Goal: Find specific page/section: Find specific page/section

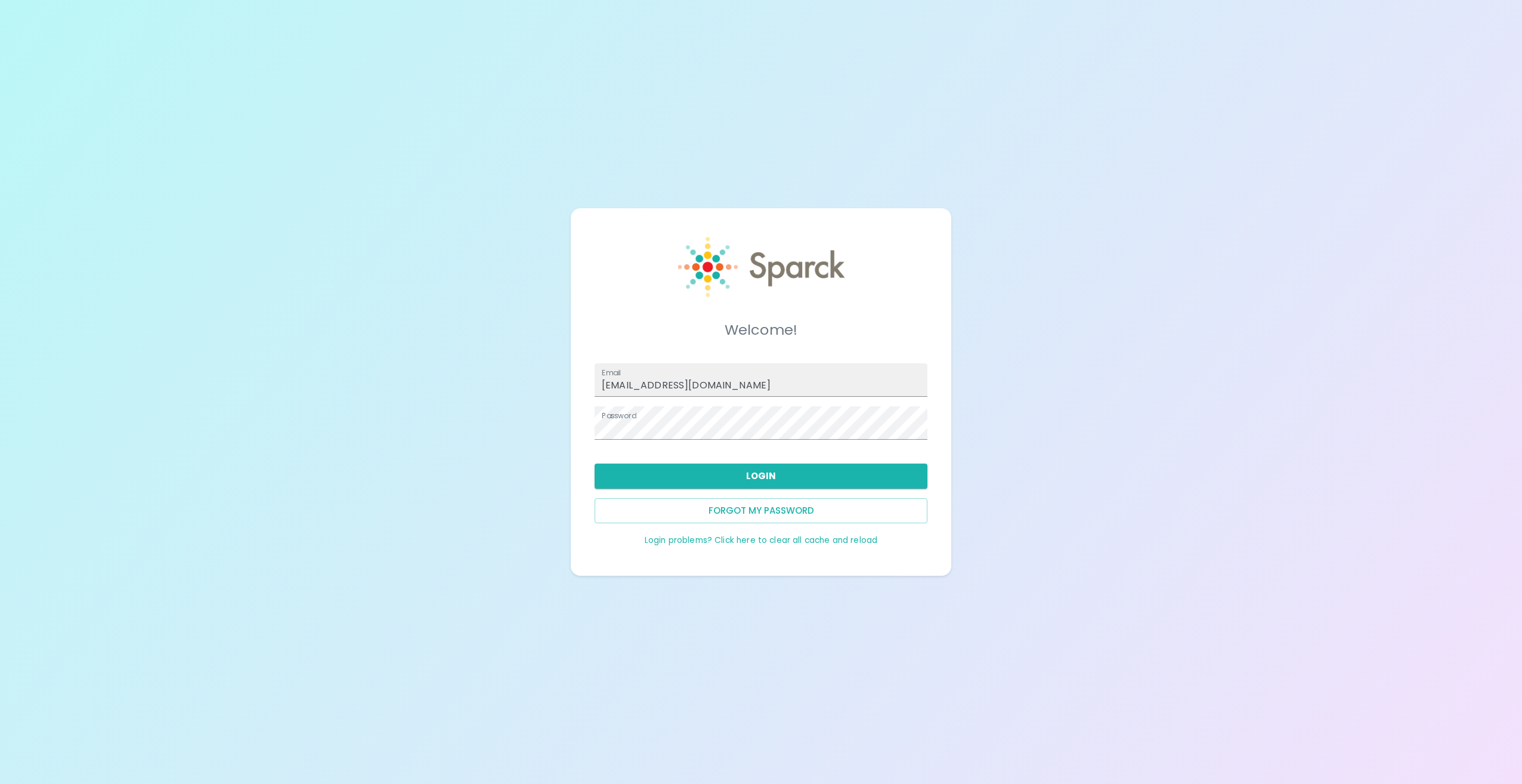
click at [769, 476] on button "Login" at bounding box center [761, 476] width 333 height 25
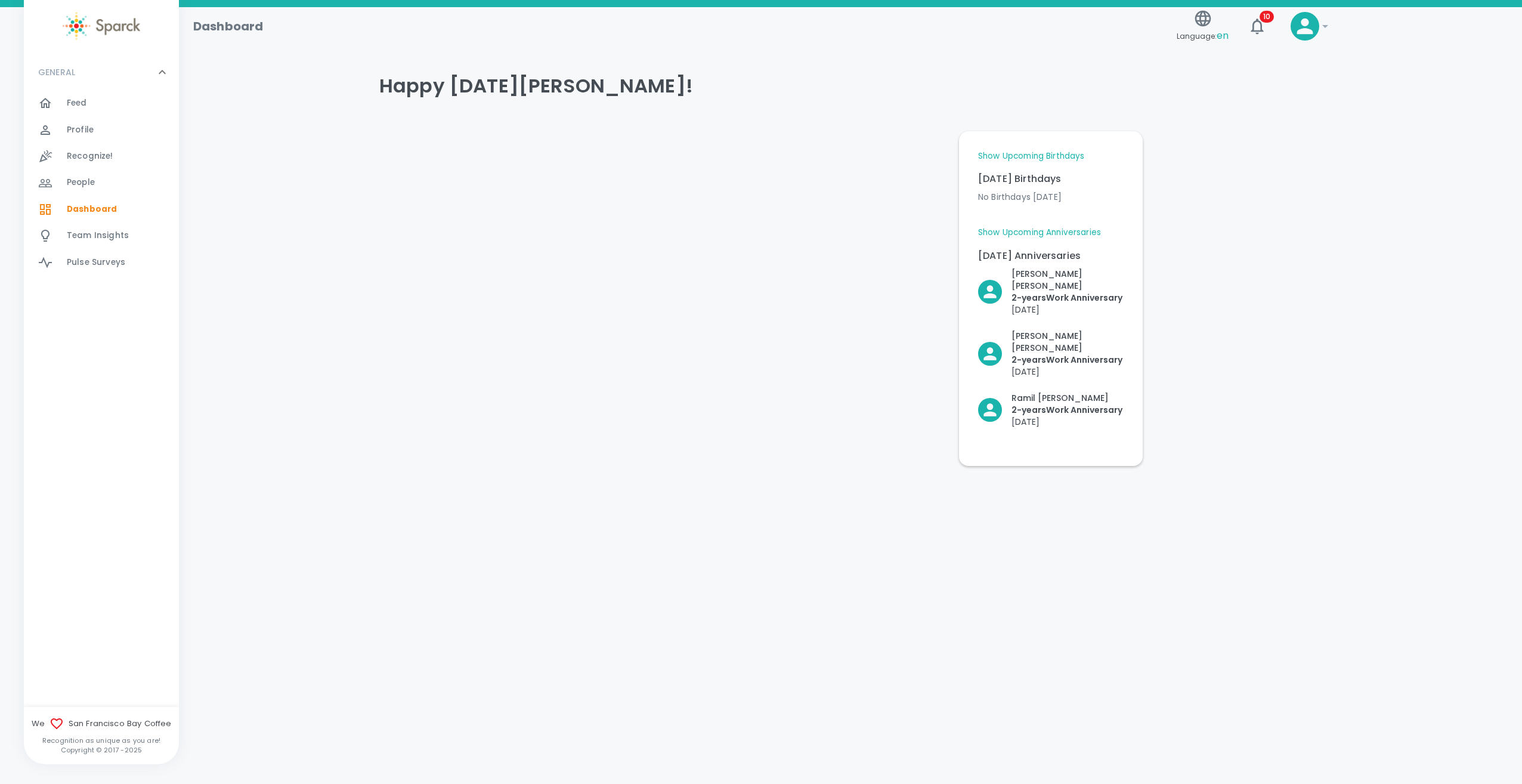
click at [83, 133] on span "Profile" at bounding box center [79, 130] width 26 height 12
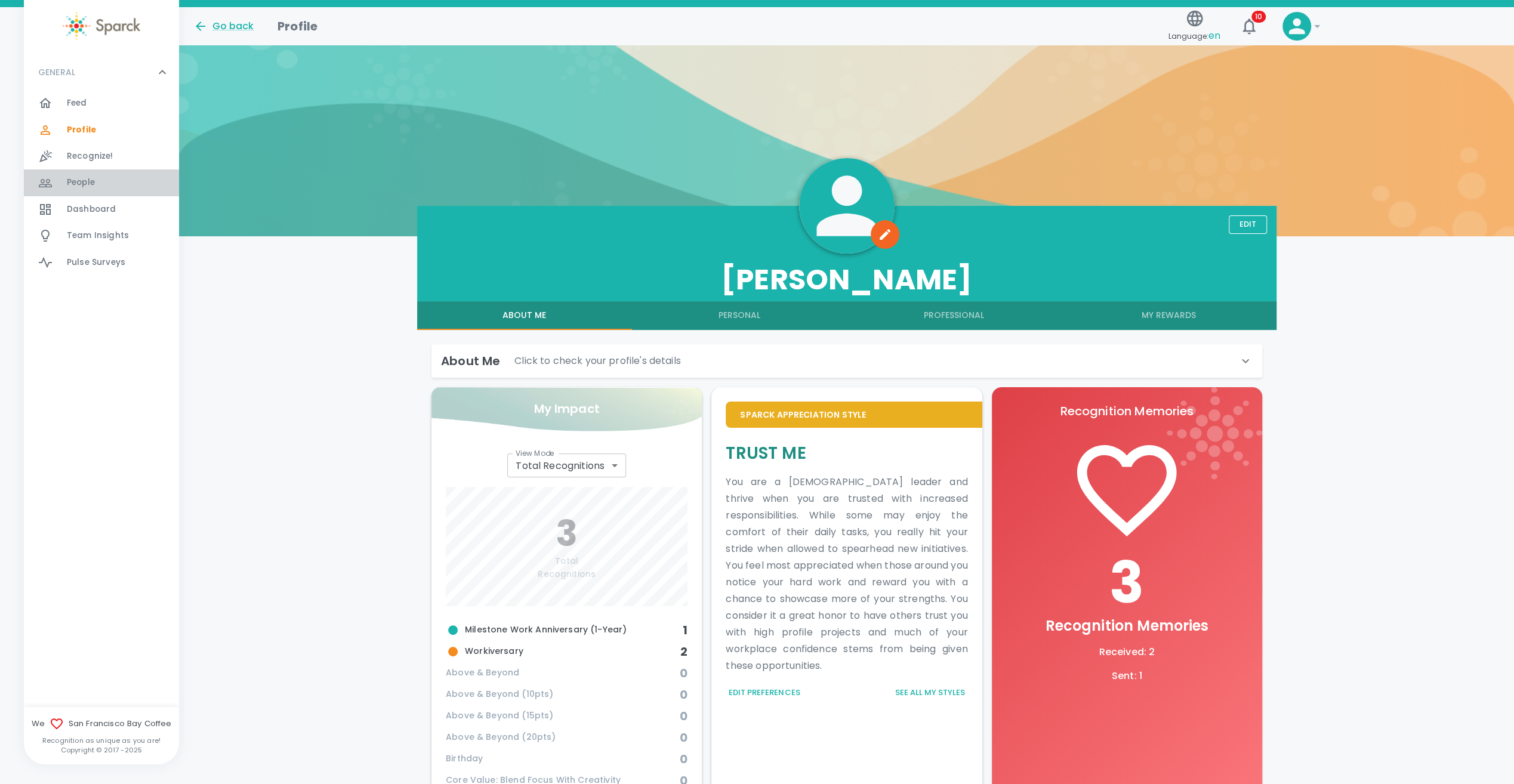
click at [99, 179] on div "People 0" at bounding box center [122, 182] width 113 height 17
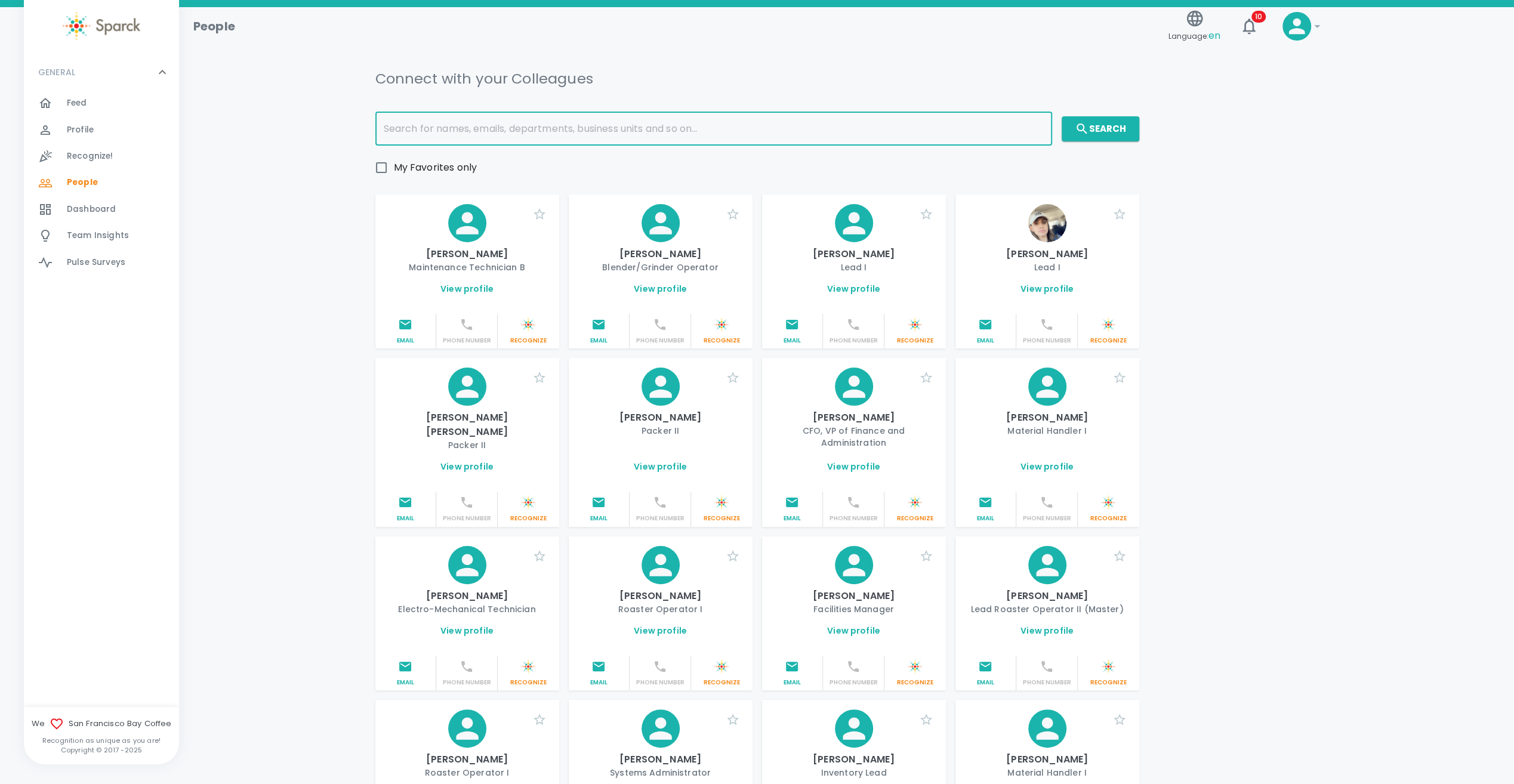
click at [569, 124] on input "text" at bounding box center [713, 129] width 677 height 33
type input "[PERSON_NAME]"
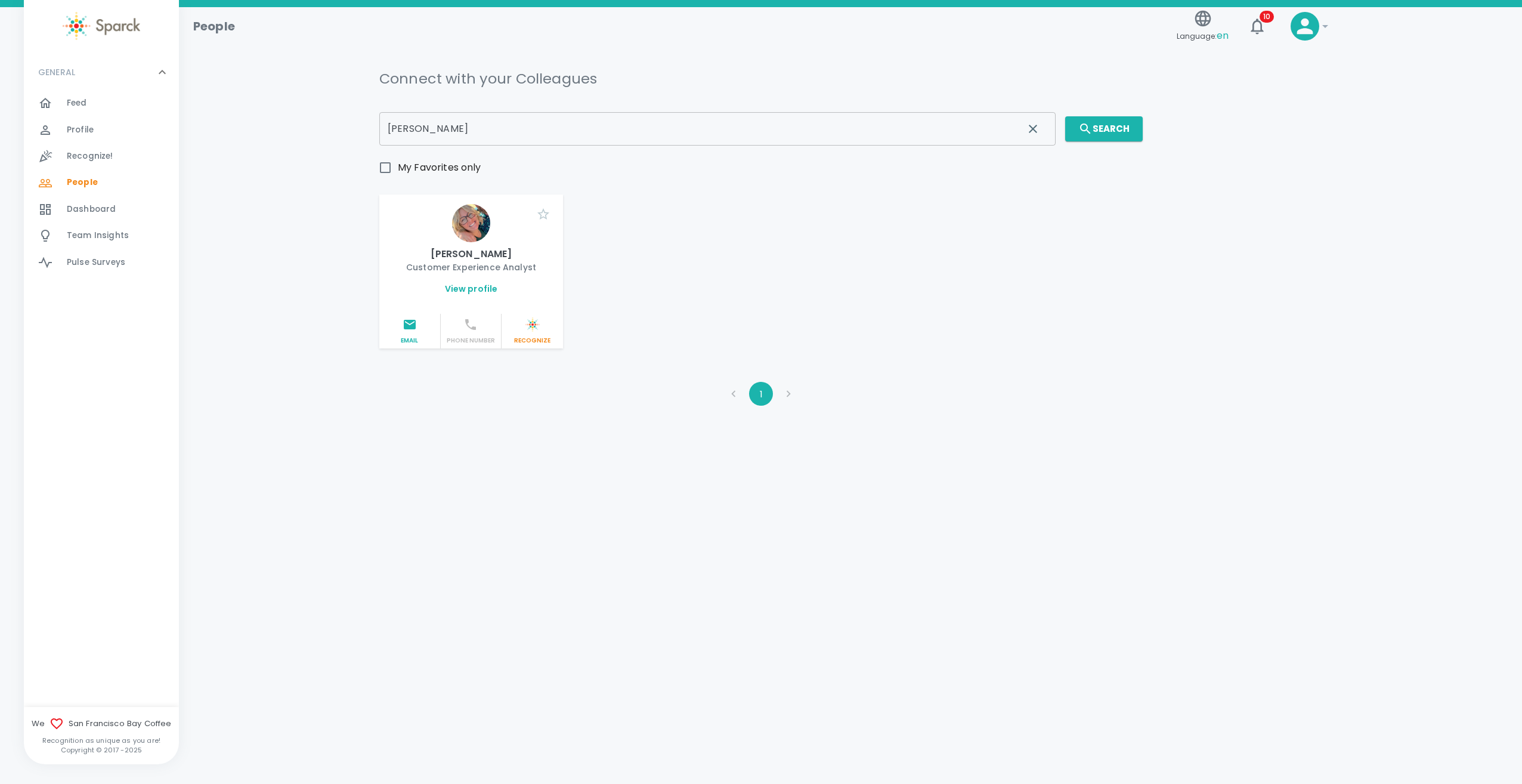
click at [459, 293] on link "View profile" at bounding box center [472, 289] width 53 height 12
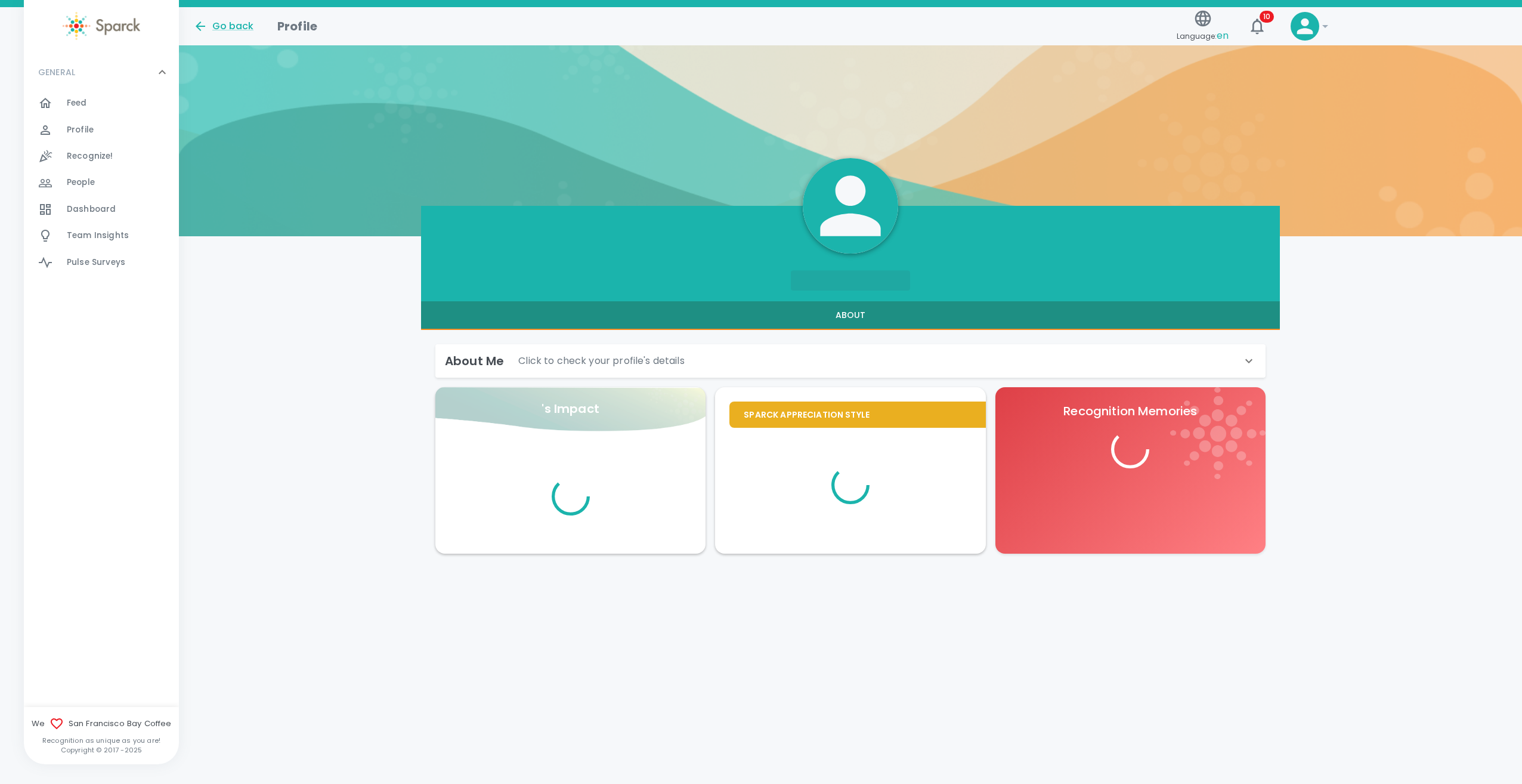
click at [557, 366] on div "About Me Click to check your profile's details First Name Last Name Preferred P…" at bounding box center [851, 448] width 859 height 238
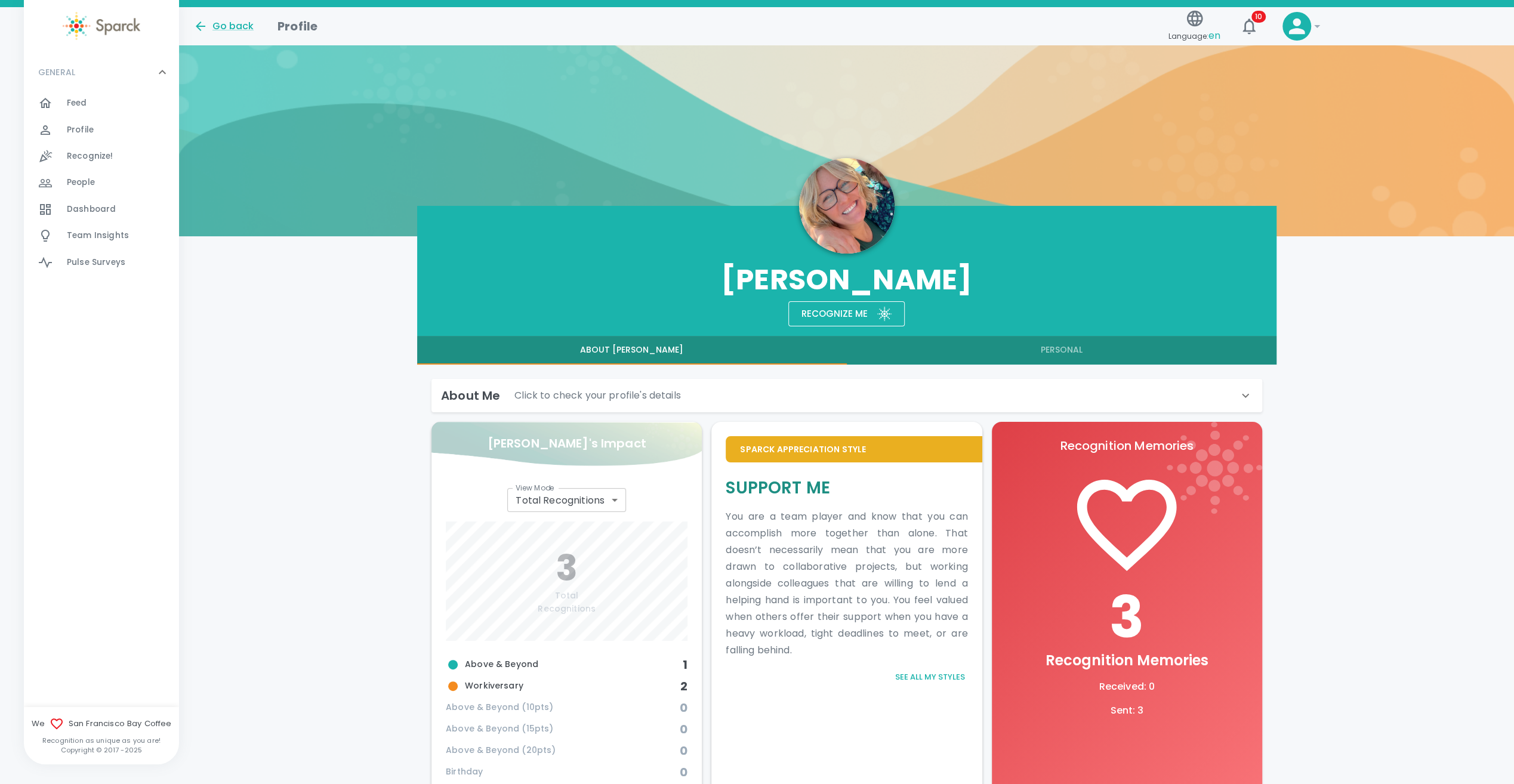
click at [754, 392] on div "About Me Click to check your profile's details" at bounding box center [839, 395] width 797 height 20
